Goal: Information Seeking & Learning: Learn about a topic

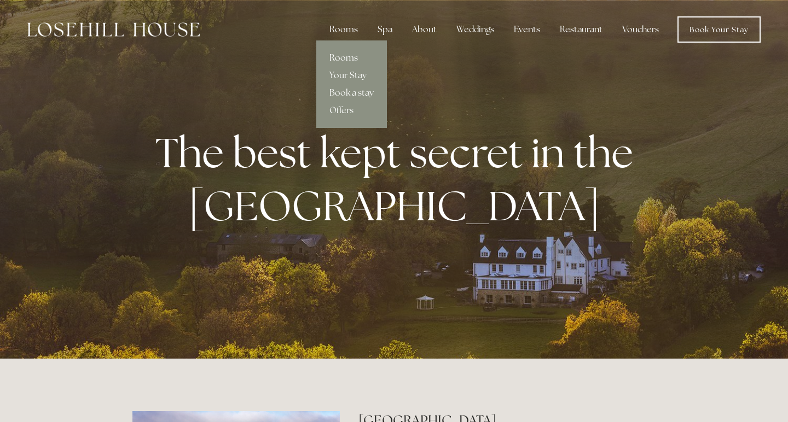
click at [340, 56] on link "Rooms" at bounding box center [351, 58] width 71 height 18
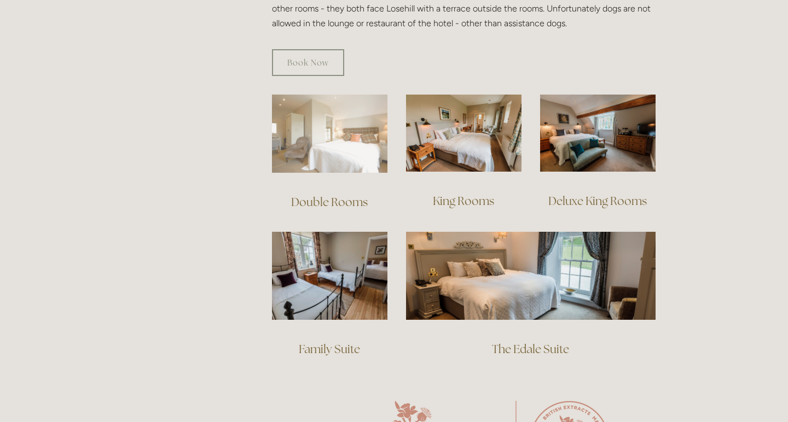
scroll to position [710, 0]
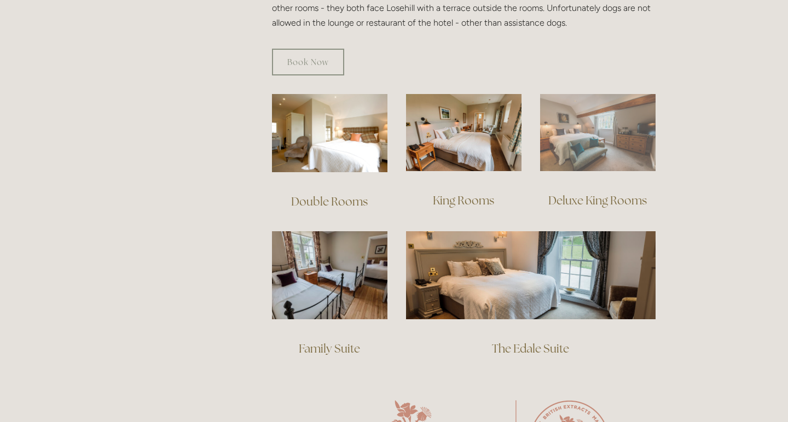
click at [579, 127] on img at bounding box center [597, 132] width 115 height 77
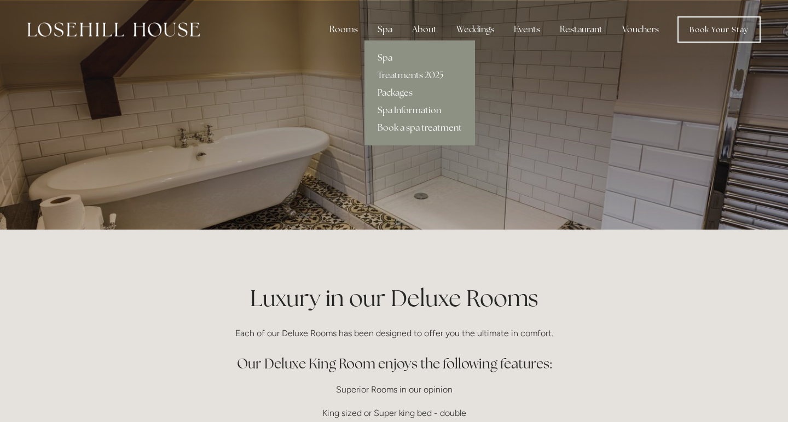
click at [385, 30] on div "Spa" at bounding box center [385, 30] width 32 height 22
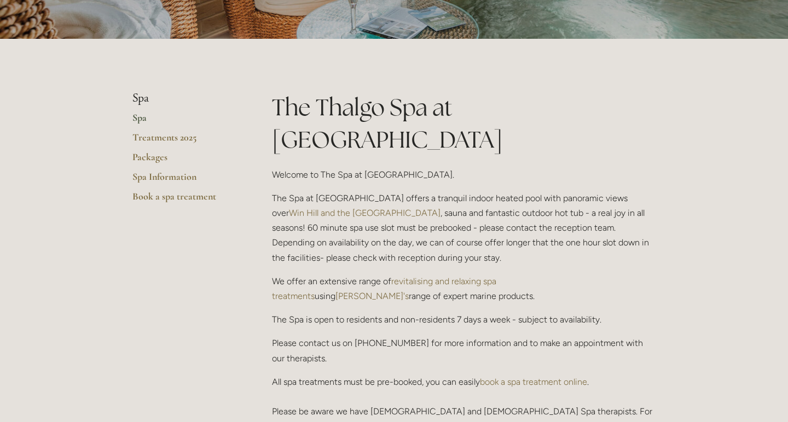
scroll to position [189, 0]
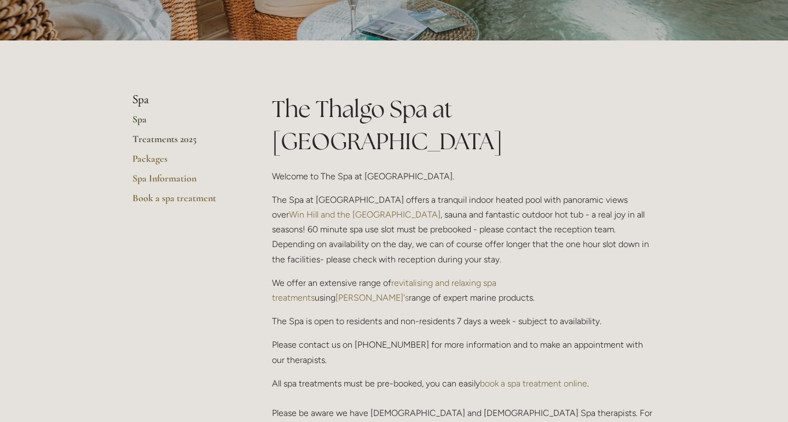
click at [147, 139] on link "Treatments 2025" at bounding box center [184, 143] width 104 height 20
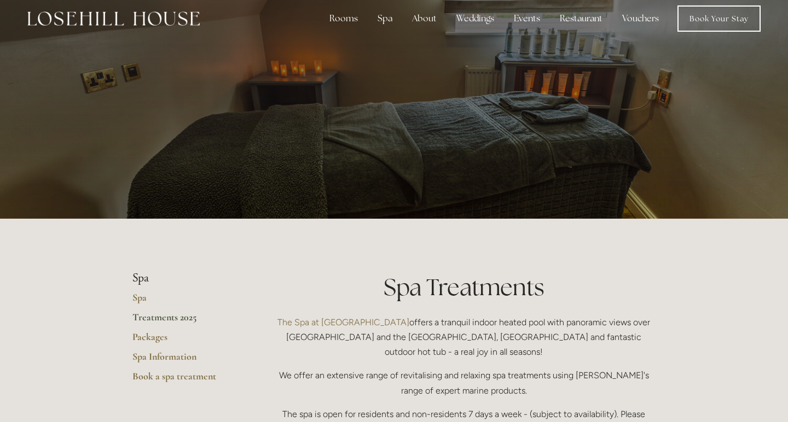
scroll to position [13, 0]
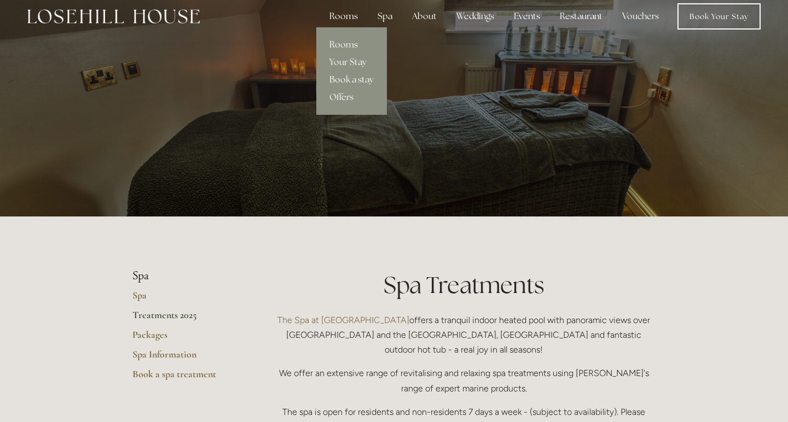
click at [346, 18] on div "Rooms" at bounding box center [343, 16] width 46 height 22
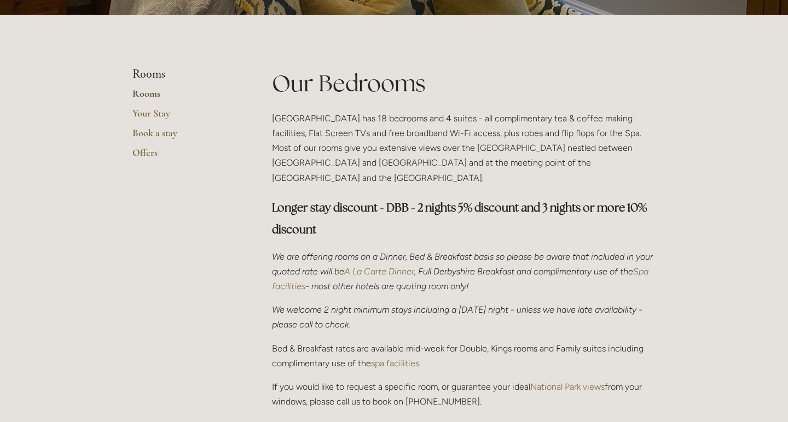
scroll to position [159, 0]
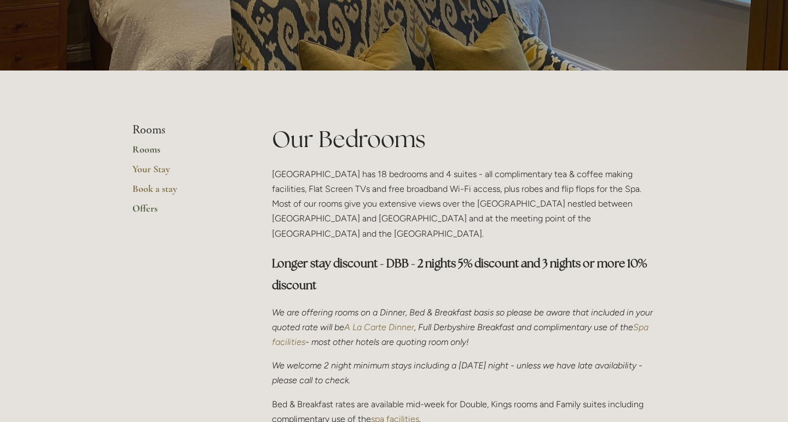
click at [144, 207] on link "Offers" at bounding box center [184, 212] width 104 height 20
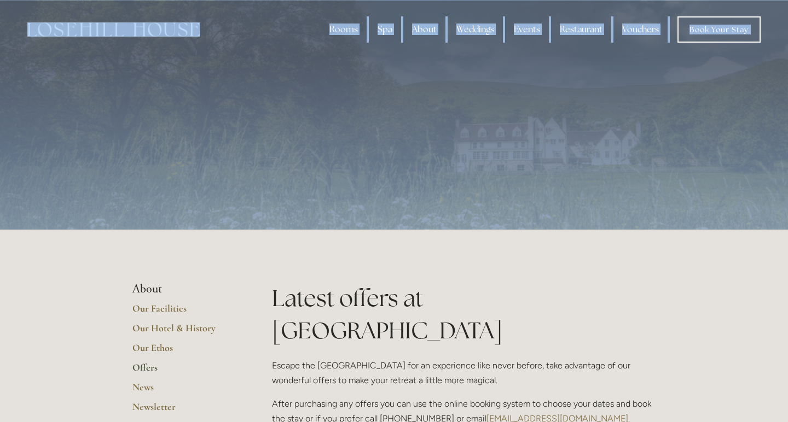
drag, startPoint x: 24, startPoint y: 27, endPoint x: 133, endPoint y: 121, distance: 144.7
click at [290, 299] on h1 "Latest offers at [GEOGRAPHIC_DATA]" at bounding box center [463, 314] width 383 height 65
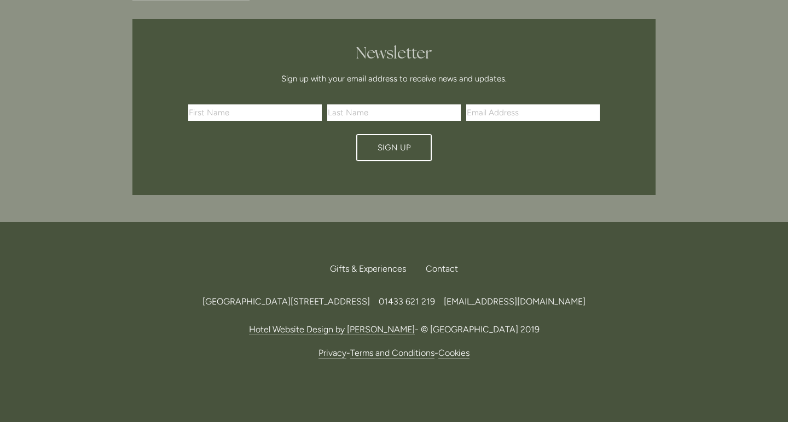
scroll to position [2619, 0]
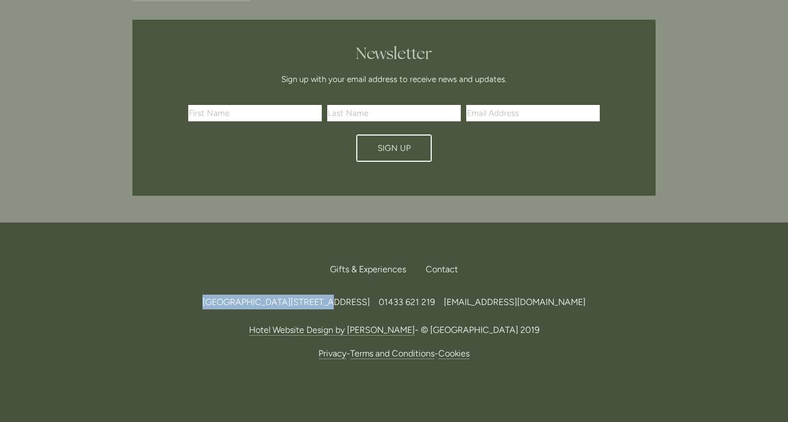
drag, startPoint x: 154, startPoint y: 261, endPoint x: 259, endPoint y: 264, distance: 105.0
click at [259, 295] on div "[GEOGRAPHIC_DATA][STREET_ADDRESS] 219 [EMAIL_ADDRESS][DOMAIN_NAME]" at bounding box center [393, 302] width 523 height 15
copy span "[GEOGRAPHIC_DATA]"
click at [552, 258] on nav "Gifts & Experiences Contact Call Us Find Us" at bounding box center [393, 270] width 523 height 24
